Goal: Task Accomplishment & Management: Use online tool/utility

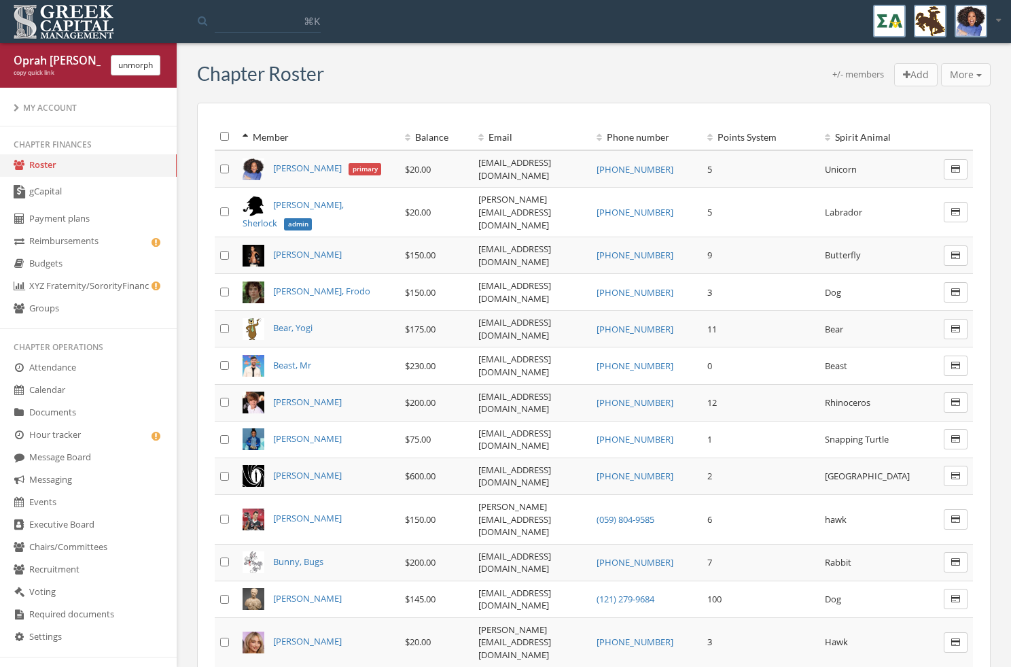
click at [67, 646] on link "Settings" at bounding box center [88, 637] width 177 height 22
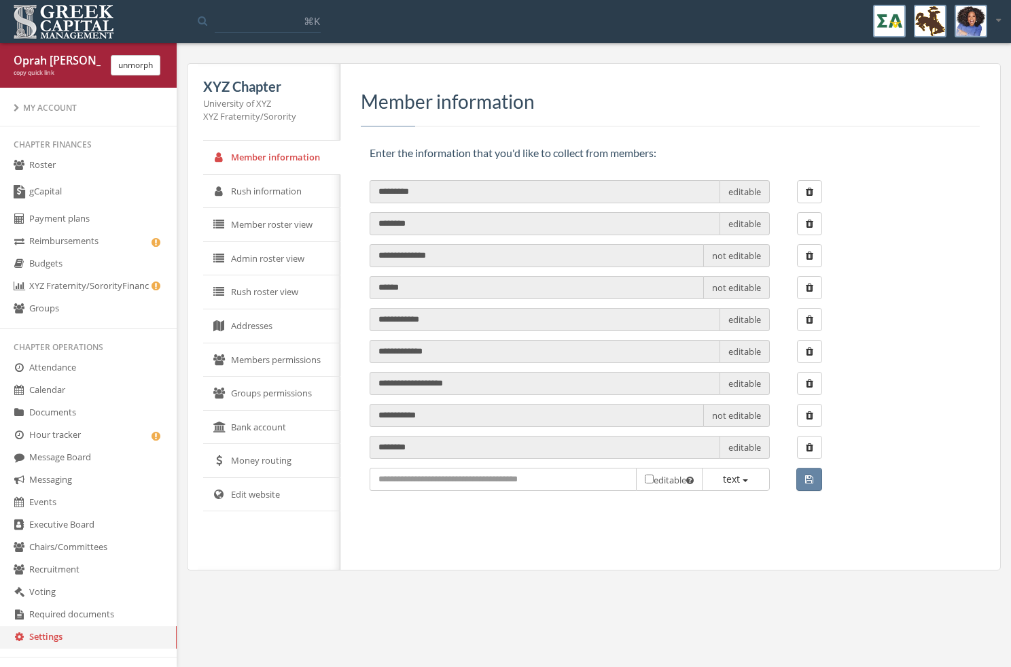
click at [232, 432] on link "Bank account" at bounding box center [271, 428] width 137 height 34
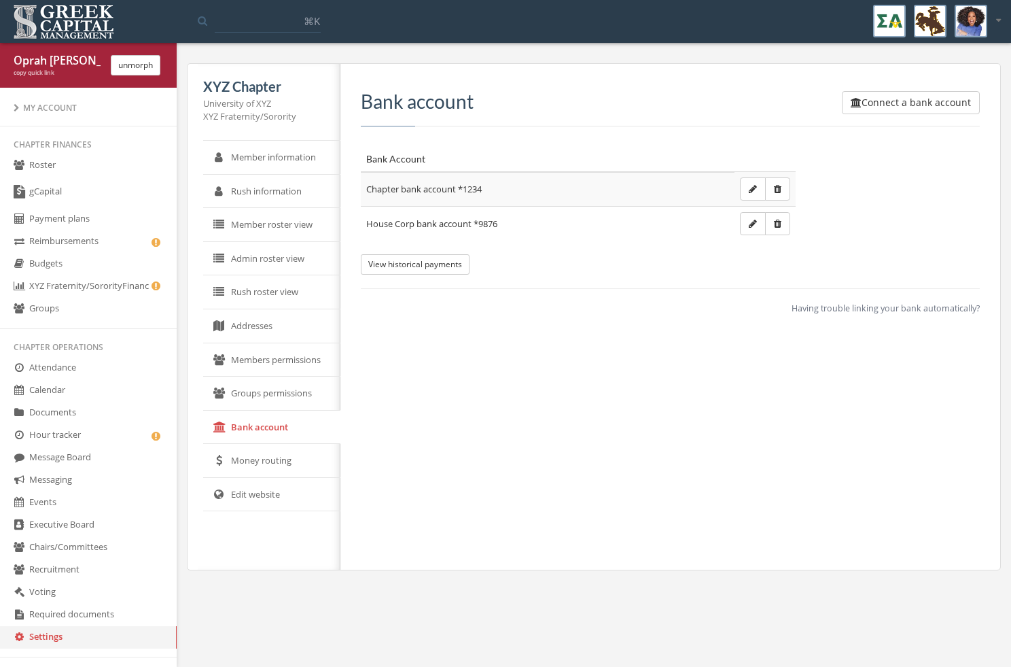
click at [136, 186] on link "gCapital" at bounding box center [88, 192] width 177 height 31
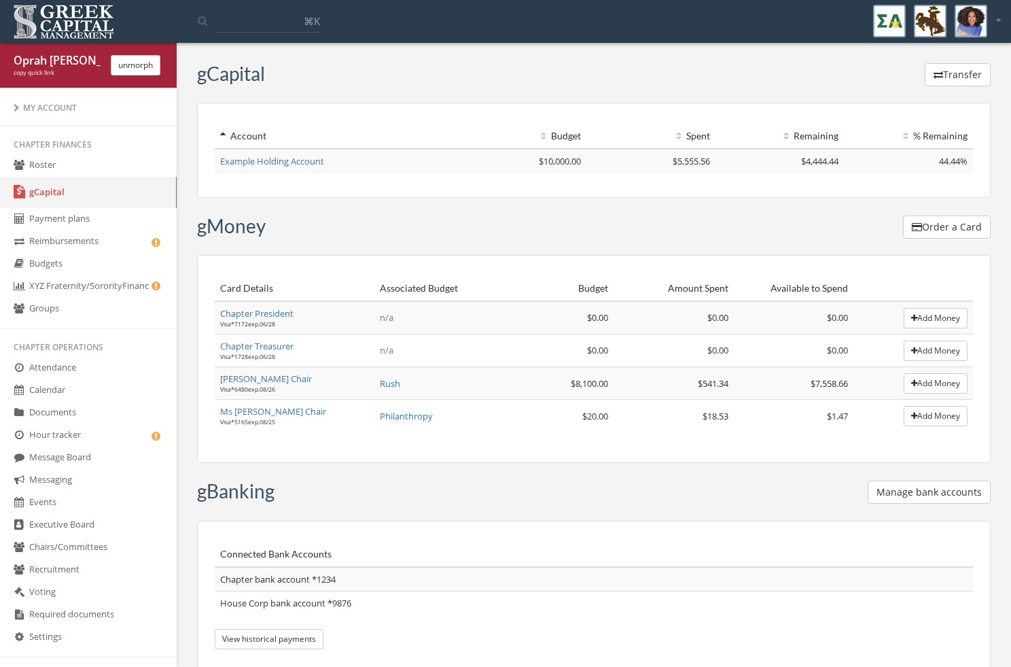
click at [922, 66] on div "Transfer" at bounding box center [955, 74] width 71 height 23
click at [950, 69] on button "Transfer" at bounding box center [958, 74] width 66 height 23
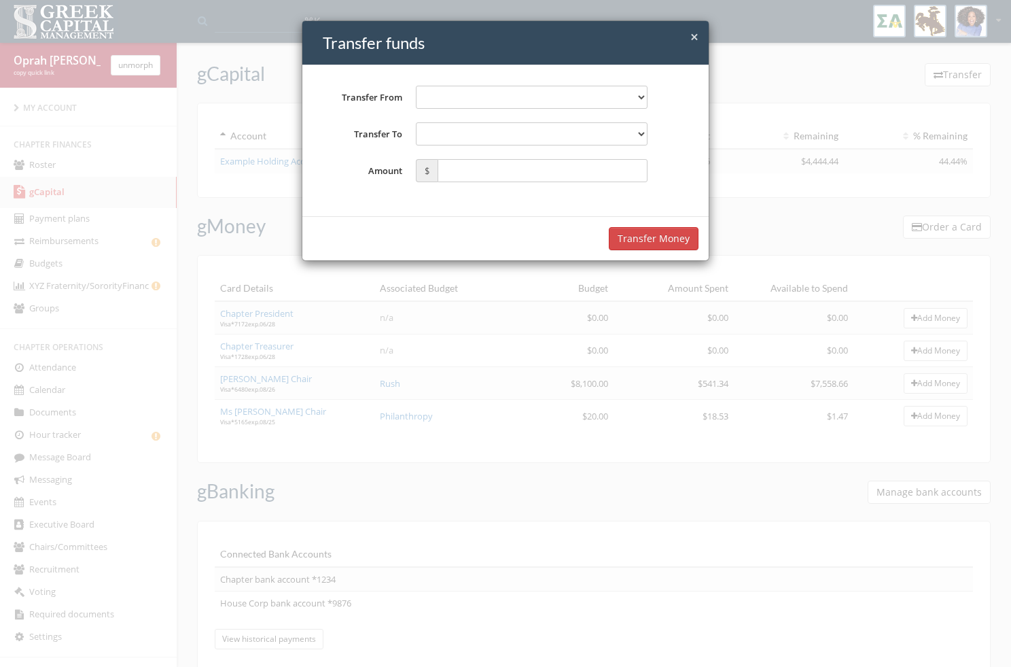
click at [240, 48] on div "**********" at bounding box center [505, 333] width 1011 height 667
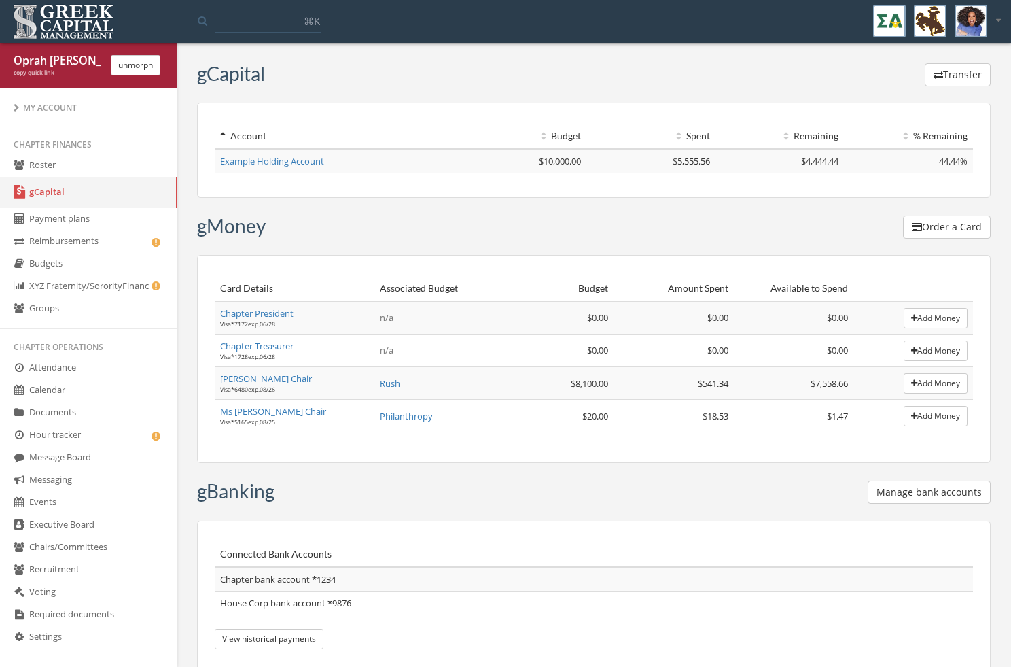
click at [150, 60] on button "unmorph" at bounding box center [136, 65] width 50 height 20
